Goal: Task Accomplishment & Management: Use online tool/utility

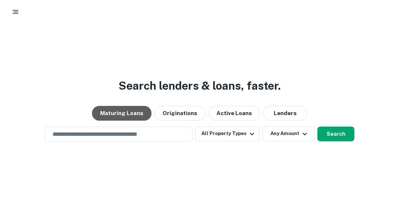
click at [134, 112] on button "Maturing Loans" at bounding box center [121, 113] width 59 height 15
click at [331, 134] on button "Search" at bounding box center [335, 134] width 37 height 15
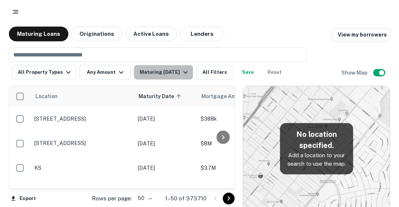
click at [178, 73] on div "Maturing In 1 Year" at bounding box center [165, 72] width 50 height 9
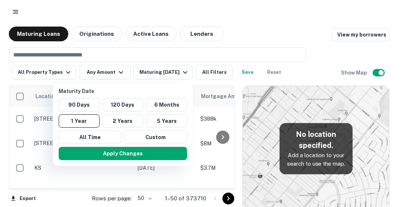
click at [156, 138] on button "Custom" at bounding box center [155, 137] width 63 height 13
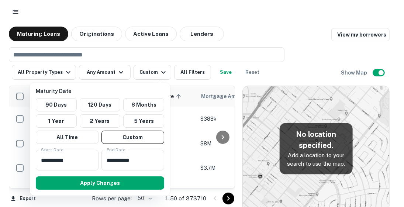
click at [278, 19] on div at bounding box center [202, 103] width 404 height 207
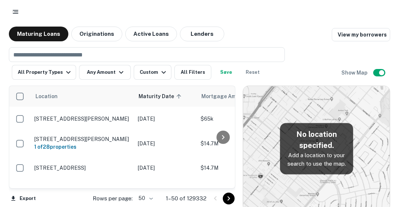
click at [362, 39] on link "View my borrowers" at bounding box center [361, 34] width 58 height 13
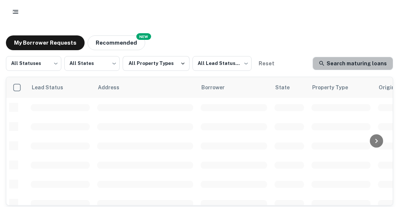
click at [359, 64] on link "Search maturing loans" at bounding box center [352, 63] width 81 height 13
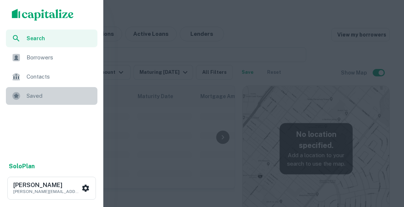
click at [38, 96] on span "Saved" at bounding box center [60, 96] width 66 height 9
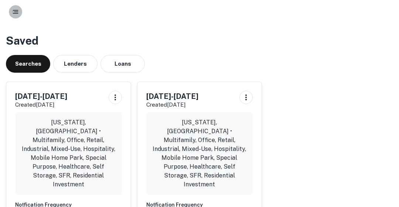
click at [17, 10] on rect "button" at bounding box center [16, 10] width 6 height 1
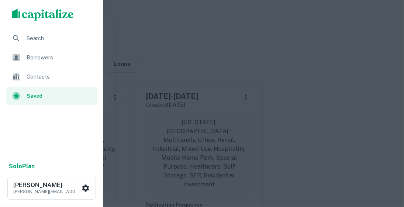
click at [48, 41] on span "Search" at bounding box center [60, 38] width 66 height 9
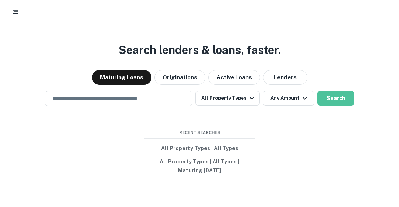
click at [330, 97] on button "Search" at bounding box center [335, 98] width 37 height 15
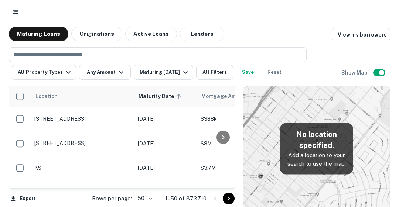
click at [203, 72] on button "All Filters" at bounding box center [214, 72] width 37 height 15
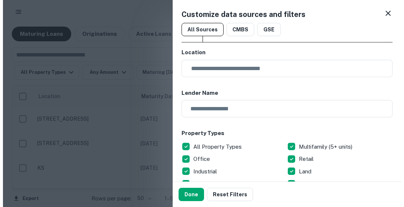
scroll to position [4, 0]
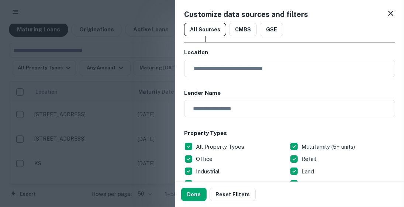
click at [220, 71] on input "text" at bounding box center [292, 68] width 206 height 17
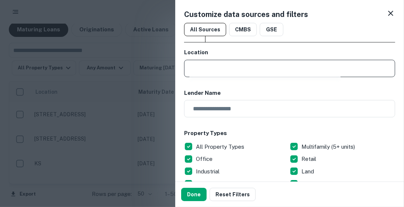
type input "**********"
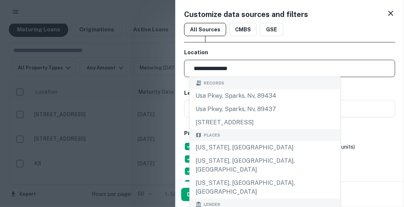
click at [229, 150] on div "California, USA" at bounding box center [265, 147] width 151 height 13
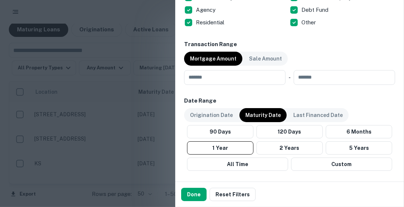
scroll to position [389, 0]
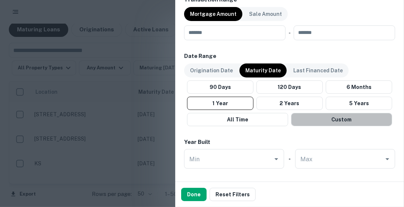
click at [349, 119] on button "Custom" at bounding box center [341, 119] width 101 height 13
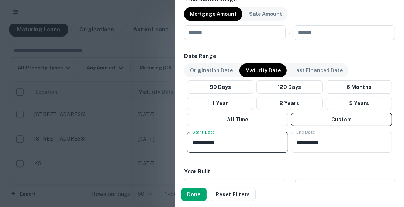
click at [236, 140] on input "**********" at bounding box center [235, 142] width 96 height 21
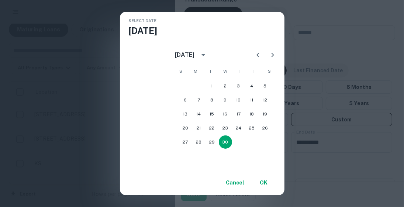
click at [195, 56] on div "April 2025" at bounding box center [185, 55] width 20 height 9
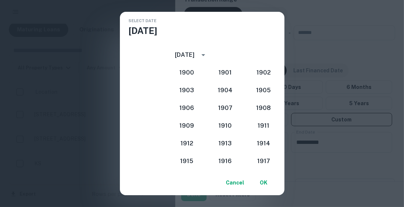
scroll to position [684, 0]
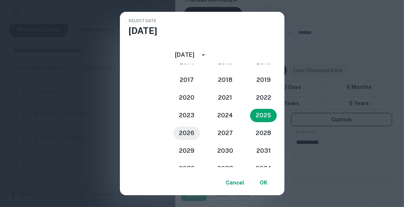
click at [192, 131] on button "2026" at bounding box center [187, 133] width 27 height 13
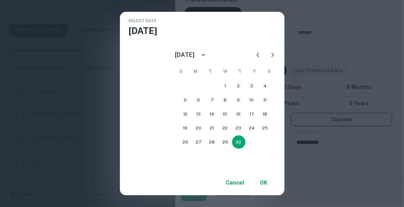
click at [195, 52] on div "April 2026" at bounding box center [185, 55] width 20 height 9
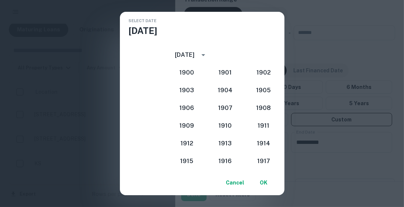
scroll to position [702, 0]
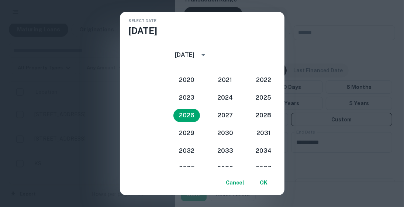
click at [195, 52] on div "April 2026" at bounding box center [185, 55] width 20 height 9
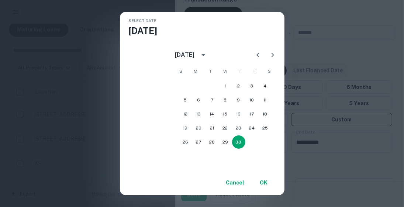
click at [263, 55] on icon "Previous month" at bounding box center [258, 55] width 9 height 9
click at [206, 113] on button "16" at bounding box center [198, 113] width 13 height 13
type input "**********"
click at [273, 178] on button "OK" at bounding box center [264, 182] width 24 height 13
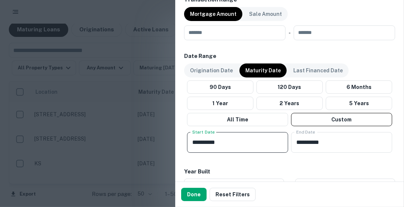
click at [311, 140] on input "**********" at bounding box center [339, 142] width 96 height 21
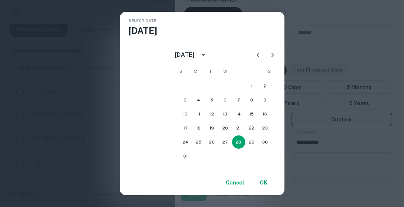
click at [210, 54] on button "calendar view is open, switch to year view" at bounding box center [203, 55] width 13 height 13
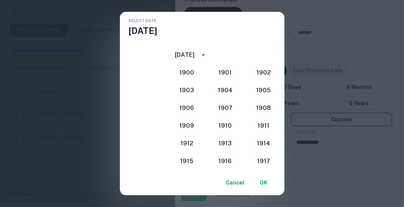
scroll to position [684, 0]
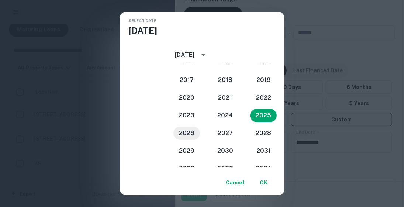
click at [200, 134] on button "2026" at bounding box center [187, 133] width 27 height 13
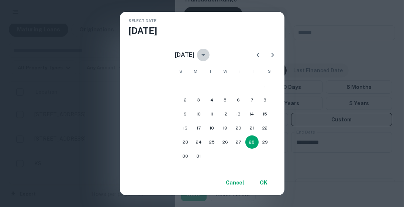
click at [210, 50] on button "calendar view is open, switch to year view" at bounding box center [203, 55] width 13 height 13
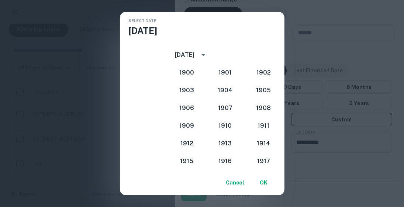
scroll to position [702, 0]
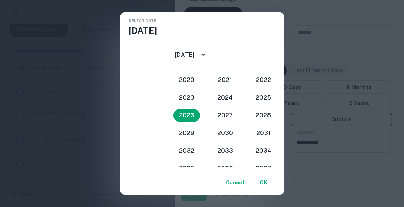
click at [210, 50] on button "year view is open, switch to calendar view" at bounding box center [203, 55] width 13 height 13
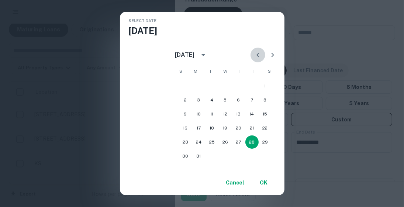
click at [261, 56] on icon "Previous month" at bounding box center [258, 55] width 9 height 9
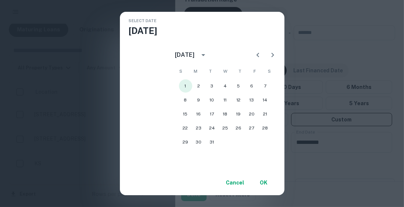
click at [192, 84] on button "1" at bounding box center [185, 85] width 13 height 13
type input "**********"
click at [266, 180] on button "OK" at bounding box center [264, 182] width 24 height 13
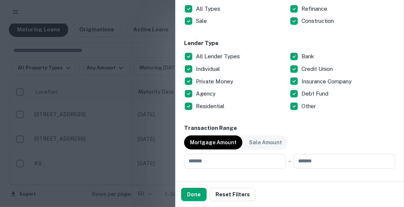
scroll to position [297, 0]
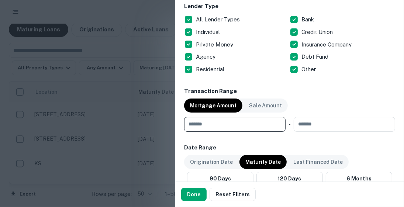
click at [225, 124] on input "number" at bounding box center [232, 124] width 96 height 15
type input "**"
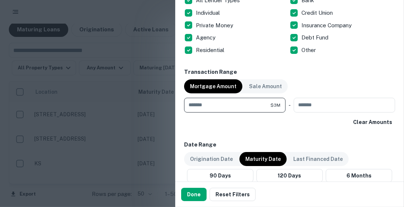
type input "*******"
click at [311, 104] on input "number" at bounding box center [342, 105] width 96 height 15
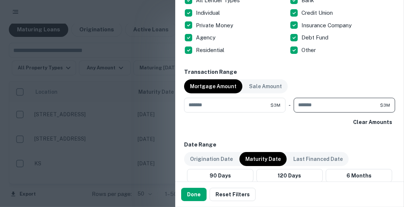
type input "*******"
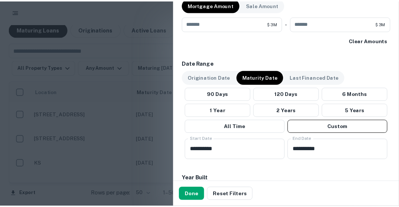
scroll to position [591, 0]
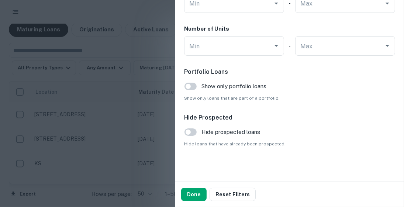
click at [192, 196] on button "Done" at bounding box center [193, 194] width 25 height 13
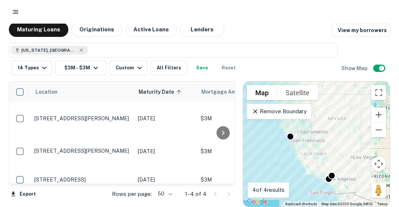
click at [97, 68] on icon "button" at bounding box center [95, 68] width 9 height 9
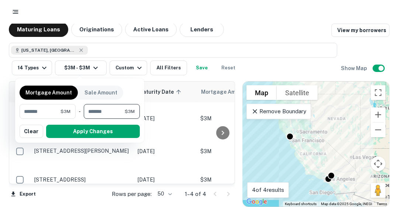
click at [113, 113] on input "*******" at bounding box center [104, 111] width 41 height 15
type input "********"
click at [102, 131] on button "Apply Changes" at bounding box center [93, 131] width 94 height 13
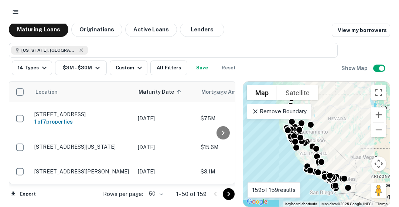
click at [86, 69] on button "$3M - $30M" at bounding box center [81, 68] width 52 height 15
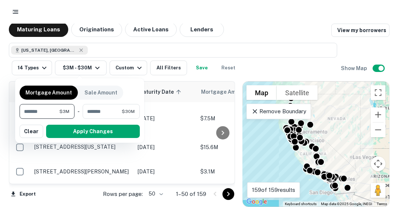
click at [26, 112] on input "*******" at bounding box center [40, 111] width 40 height 15
type input "*******"
click at [98, 131] on button "Apply Changes" at bounding box center [93, 131] width 94 height 13
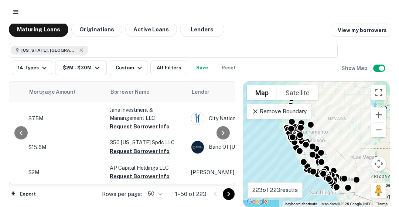
scroll to position [0, 237]
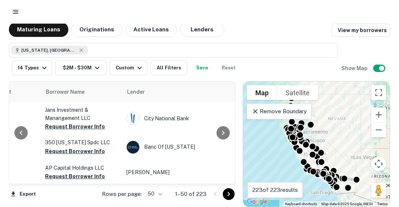
click at [64, 126] on button "Request Borrower Info" at bounding box center [75, 126] width 60 height 9
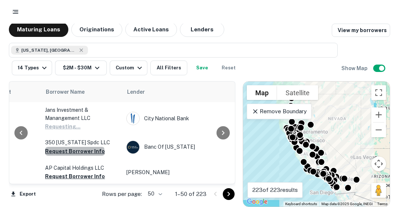
click at [74, 153] on button "Request Borrower Info" at bounding box center [75, 151] width 60 height 9
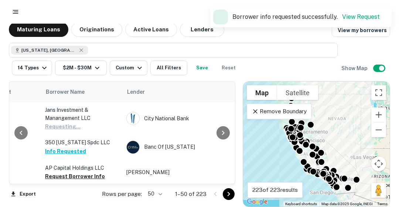
click at [64, 174] on button "Request Borrower Info" at bounding box center [75, 176] width 60 height 9
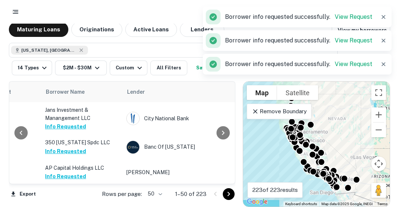
click at [229, 174] on div at bounding box center [223, 133] width 15 height 102
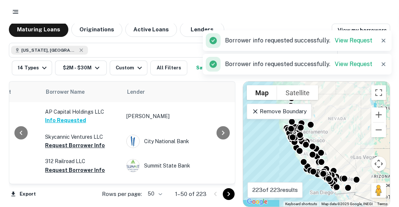
scroll to position [59, 237]
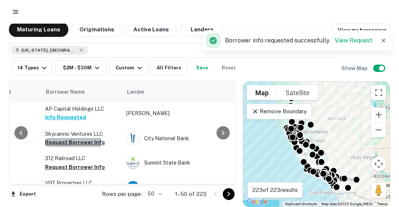
click at [66, 143] on button "Request Borrower Info" at bounding box center [75, 142] width 60 height 9
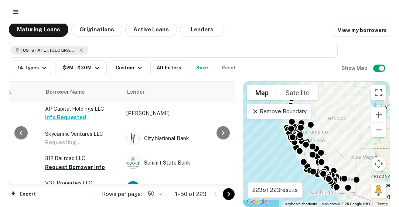
click at [67, 165] on button "Request Borrower Info" at bounding box center [75, 167] width 60 height 9
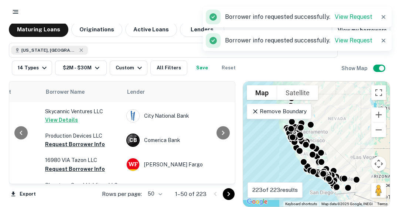
scroll to position [137, 237]
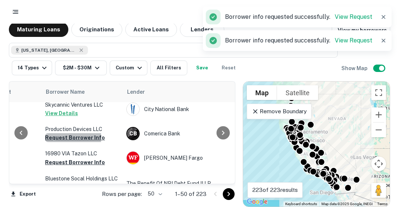
click at [61, 142] on button "Request Borrower Info" at bounding box center [75, 137] width 60 height 9
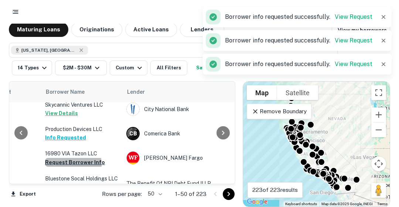
click at [60, 167] on button "Request Borrower Info" at bounding box center [75, 162] width 60 height 9
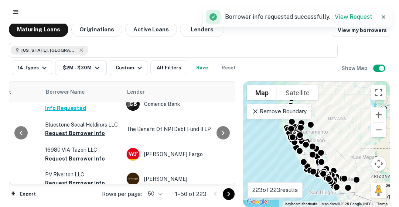
scroll to position [182, 237]
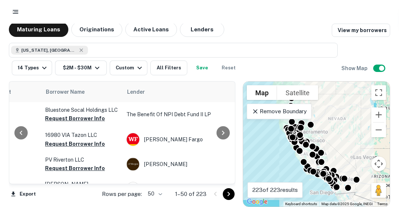
click at [85, 122] on button "Request Borrower Info" at bounding box center [75, 118] width 60 height 9
click at [67, 146] on button "Request Borrower Info" at bounding box center [75, 144] width 60 height 9
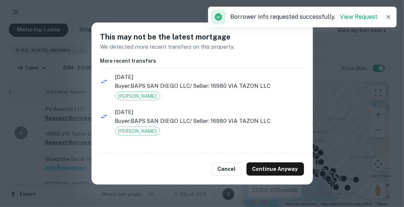
click at [260, 170] on button "Continue Anyway" at bounding box center [276, 168] width 58 height 13
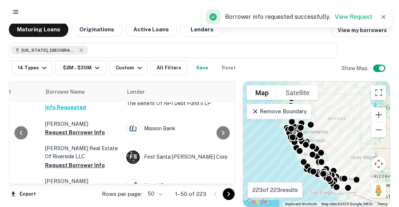
scroll to position [248, 237]
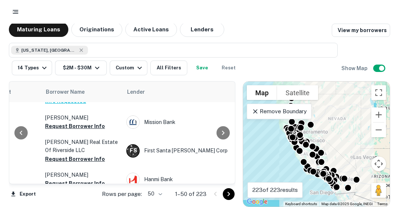
click at [76, 128] on button "Request Borrower Info" at bounding box center [75, 126] width 60 height 9
click at [81, 164] on button "Request Borrower Info" at bounding box center [75, 159] width 60 height 9
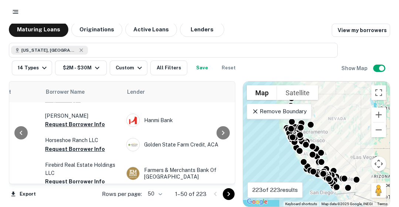
scroll to position [307, 237]
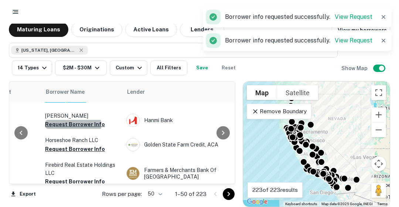
click at [62, 129] on button "Request Borrower Info" at bounding box center [75, 124] width 60 height 9
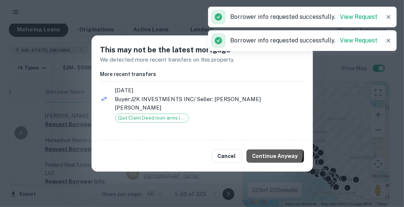
click at [272, 150] on button "Continue Anyway" at bounding box center [276, 156] width 58 height 13
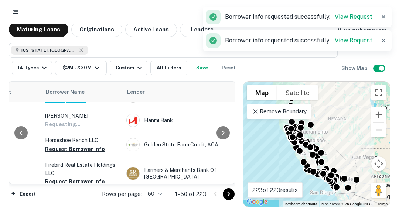
click at [89, 153] on button "Request Borrower Info" at bounding box center [75, 149] width 60 height 9
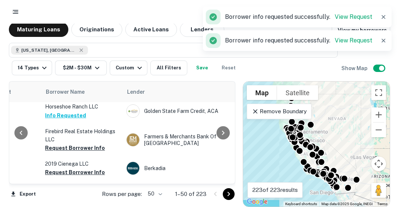
scroll to position [352, 237]
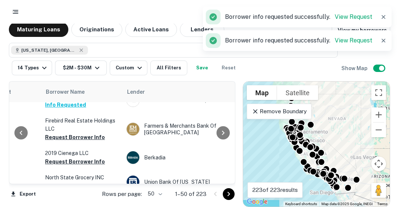
click at [86, 141] on button "Request Borrower Info" at bounding box center [75, 137] width 60 height 9
click at [78, 164] on button "Request Borrower Info" at bounding box center [75, 161] width 60 height 9
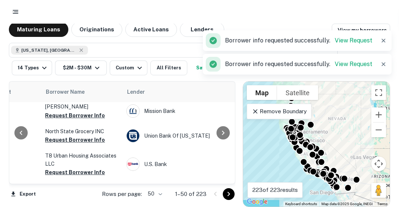
scroll to position [425, 237]
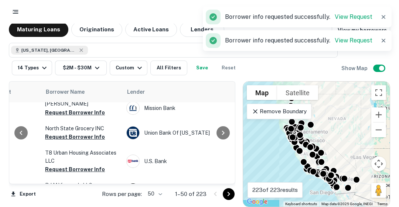
click at [80, 115] on button "Request Borrower Info" at bounding box center [75, 112] width 60 height 9
click at [75, 141] on button "Request Borrower Info" at bounding box center [75, 137] width 60 height 9
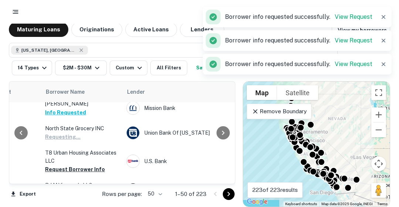
click at [62, 174] on button "Request Borrower Info" at bounding box center [75, 169] width 60 height 9
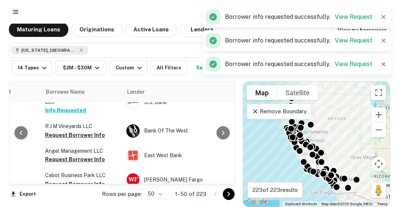
scroll to position [499, 237]
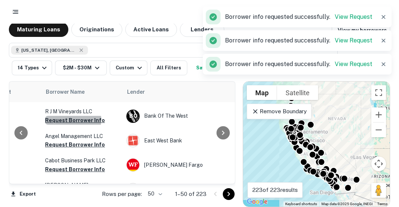
click at [62, 125] on button "Request Borrower Info" at bounding box center [75, 120] width 60 height 9
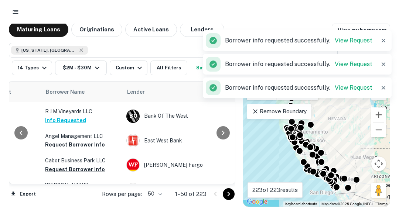
click at [69, 149] on button "Request Borrower Info" at bounding box center [75, 144] width 60 height 9
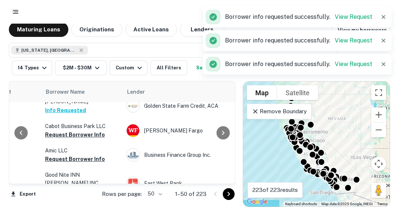
scroll to position [558, 237]
click at [71, 139] on button "Request Borrower Info" at bounding box center [75, 134] width 60 height 9
click at [74, 164] on button "Request Borrower Info" at bounding box center [75, 159] width 60 height 9
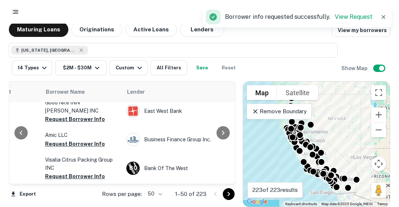
scroll to position [617, 237]
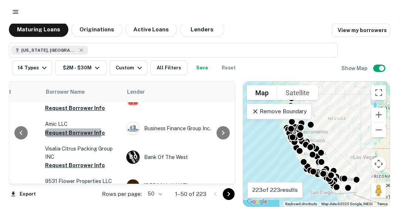
click at [62, 134] on button "Request Borrower Info" at bounding box center [75, 133] width 60 height 9
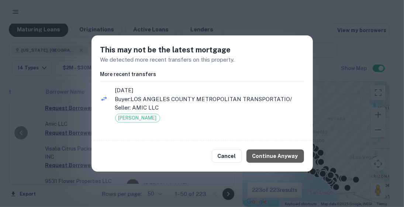
click at [284, 153] on button "Continue Anyway" at bounding box center [276, 156] width 58 height 13
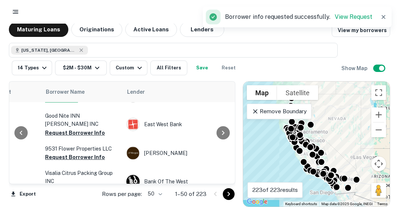
click at [230, 174] on div at bounding box center [223, 133] width 15 height 102
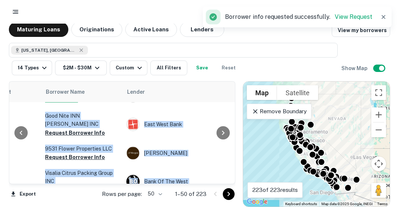
click at [230, 174] on div at bounding box center [223, 133] width 15 height 102
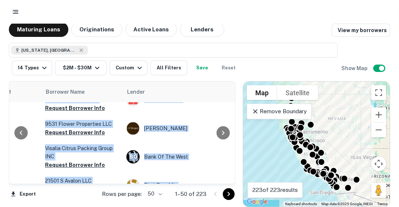
scroll to position [647, 237]
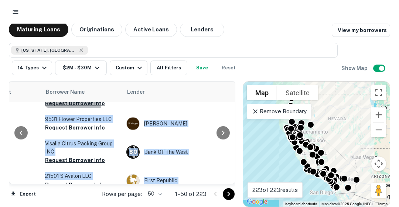
click at [68, 104] on button "Request Borrower Info" at bounding box center [75, 103] width 60 height 9
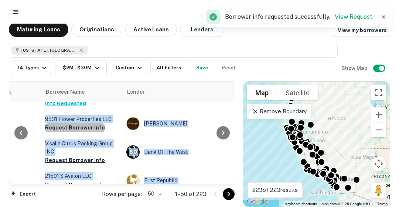
click at [76, 127] on button "Request Borrower Info" at bounding box center [75, 127] width 60 height 9
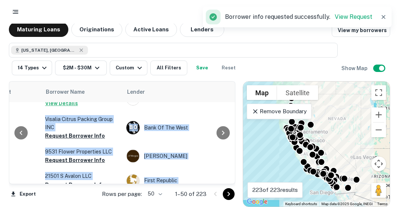
click at [86, 158] on button "Request Borrower Info" at bounding box center [75, 160] width 60 height 9
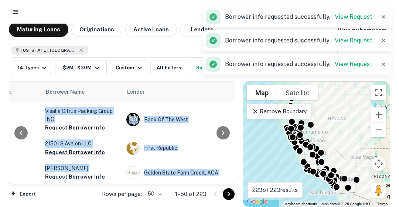
scroll to position [694, 237]
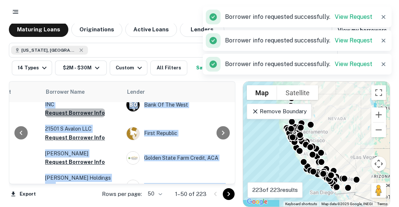
click at [80, 114] on button "Request Borrower Info" at bounding box center [75, 113] width 60 height 9
click at [76, 135] on button "Request Borrower Info" at bounding box center [75, 137] width 60 height 9
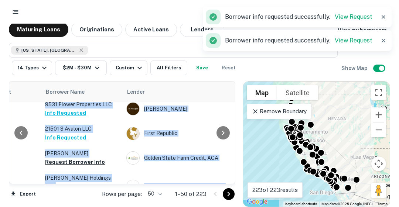
click at [73, 165] on button "Request Borrower Info" at bounding box center [75, 162] width 60 height 9
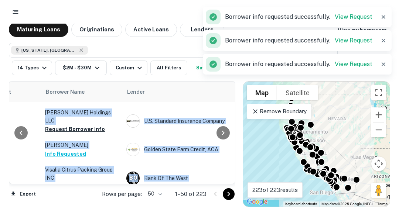
scroll to position [739, 237]
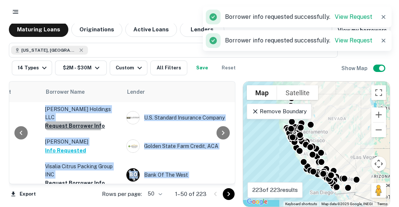
click at [70, 122] on button "Request Borrower Info" at bounding box center [75, 126] width 60 height 9
click at [59, 179] on button "Request Borrower Info" at bounding box center [75, 183] width 60 height 9
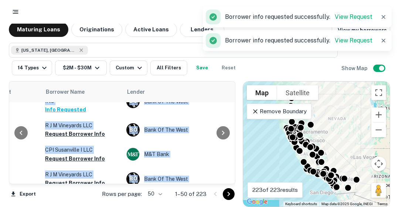
scroll to position [812, 237]
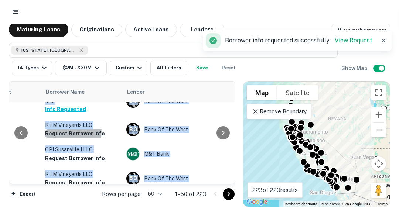
click at [61, 129] on button "Request Borrower Info" at bounding box center [75, 133] width 60 height 9
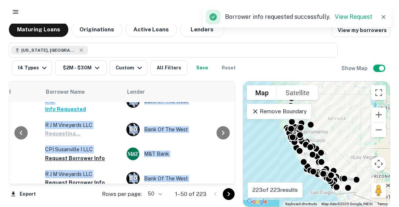
scroll to position [815, 237]
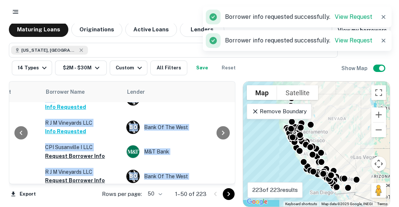
click at [66, 152] on button "Request Borrower Info" at bounding box center [75, 156] width 60 height 9
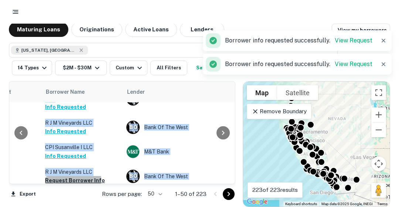
click at [65, 176] on button "Request Borrower Info" at bounding box center [75, 180] width 60 height 9
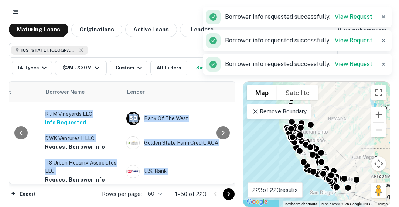
scroll to position [874, 237]
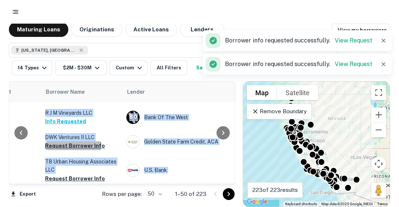
click at [58, 141] on button "Request Borrower Info" at bounding box center [75, 145] width 60 height 9
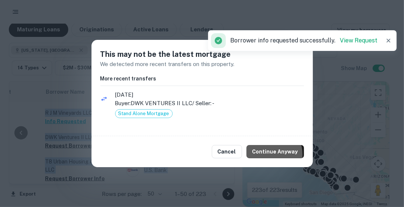
click at [270, 155] on button "Continue Anyway" at bounding box center [276, 151] width 58 height 13
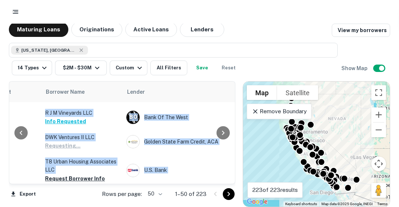
click at [59, 174] on button "Request Borrower Info" at bounding box center [75, 178] width 60 height 9
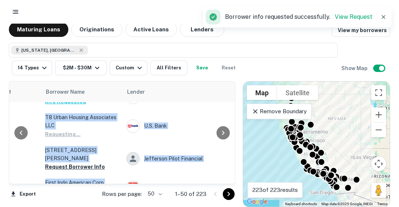
scroll to position [933, 237]
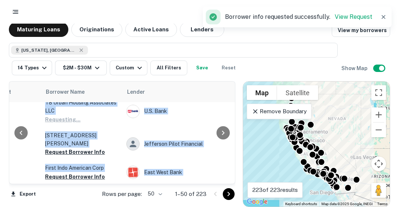
click at [81, 148] on button "Request Borrower Info" at bounding box center [75, 152] width 60 height 9
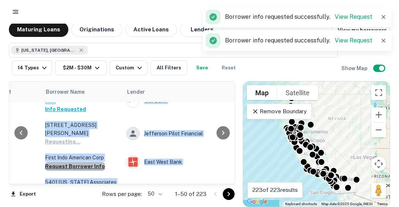
click at [78, 162] on button "Request Borrower Info" at bounding box center [75, 166] width 60 height 9
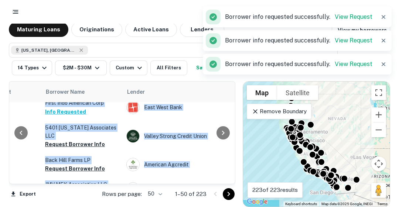
scroll to position [1002, 237]
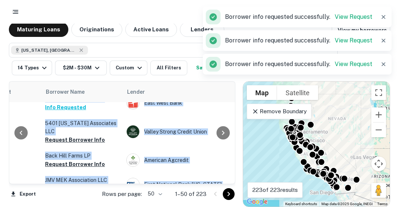
click at [88, 136] on button "Request Borrower Info" at bounding box center [75, 140] width 60 height 9
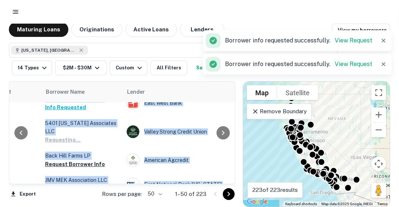
click at [73, 160] on button "Request Borrower Info" at bounding box center [75, 164] width 60 height 9
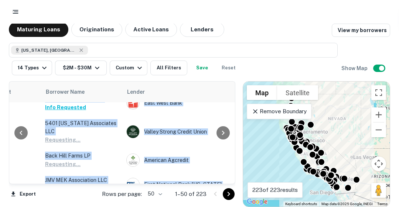
click at [55, 185] on button "Request Borrower Info" at bounding box center [75, 189] width 60 height 9
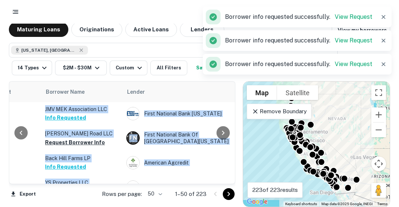
scroll to position [1061, 237]
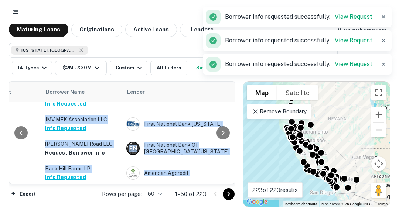
scroll to position [1042, 237]
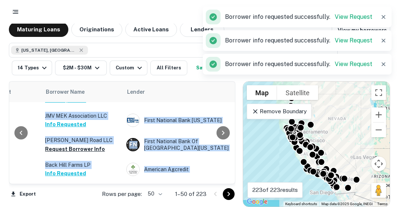
click at [75, 145] on button "Request Borrower Info" at bounding box center [75, 149] width 60 height 9
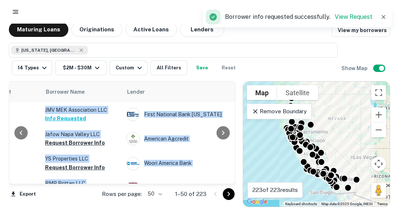
scroll to position [1101, 237]
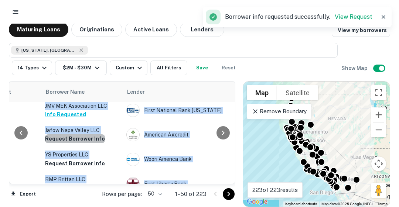
click at [93, 134] on button "Request Borrower Info" at bounding box center [75, 138] width 60 height 9
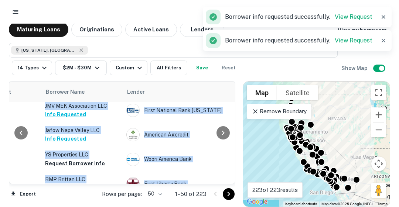
click at [75, 159] on button "Request Borrower Info" at bounding box center [75, 163] width 60 height 9
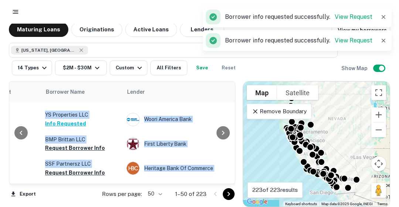
scroll to position [1146, 237]
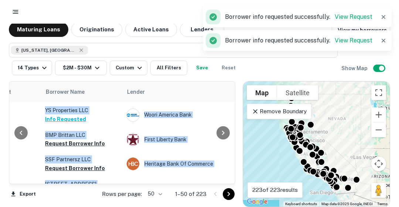
click at [75, 139] on button "Request Borrower Info" at bounding box center [75, 143] width 60 height 9
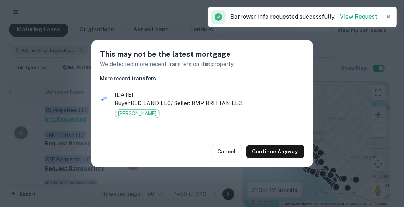
click at [260, 151] on button "Continue Anyway" at bounding box center [276, 151] width 58 height 13
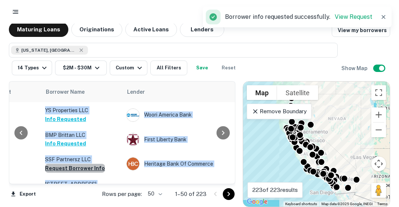
click at [92, 164] on button "Request Borrower Info" at bounding box center [75, 168] width 60 height 9
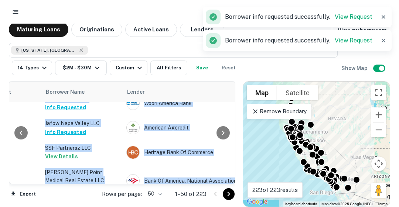
scroll to position [1205, 237]
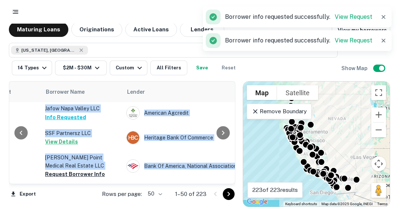
click at [66, 170] on button "Request Borrower Info" at bounding box center [75, 174] width 60 height 9
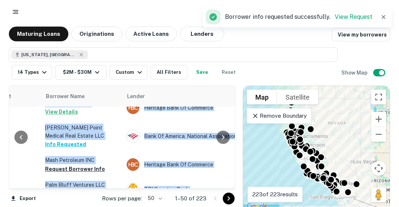
scroll to position [1240, 237]
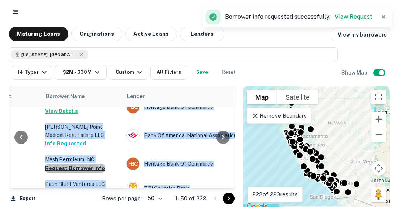
click at [80, 164] on button "Request Borrower Info" at bounding box center [75, 168] width 60 height 9
click at [64, 188] on button "Request Borrower Info" at bounding box center [75, 192] width 60 height 9
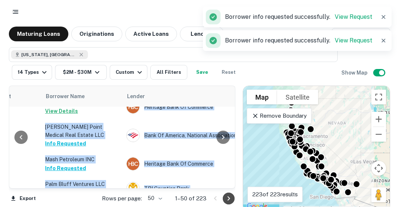
click at [230, 198] on icon "Go to next page" at bounding box center [228, 198] width 9 height 9
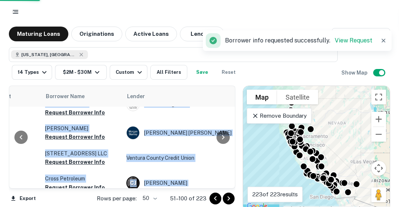
scroll to position [1211, 237]
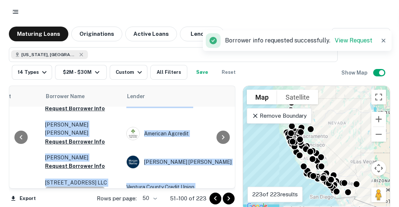
click at [78, 187] on button "Request Borrower Info" at bounding box center [75, 191] width 60 height 9
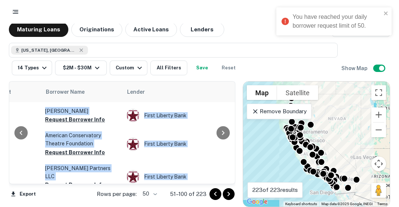
scroll to position [0, 237]
